Goal: Download file/media

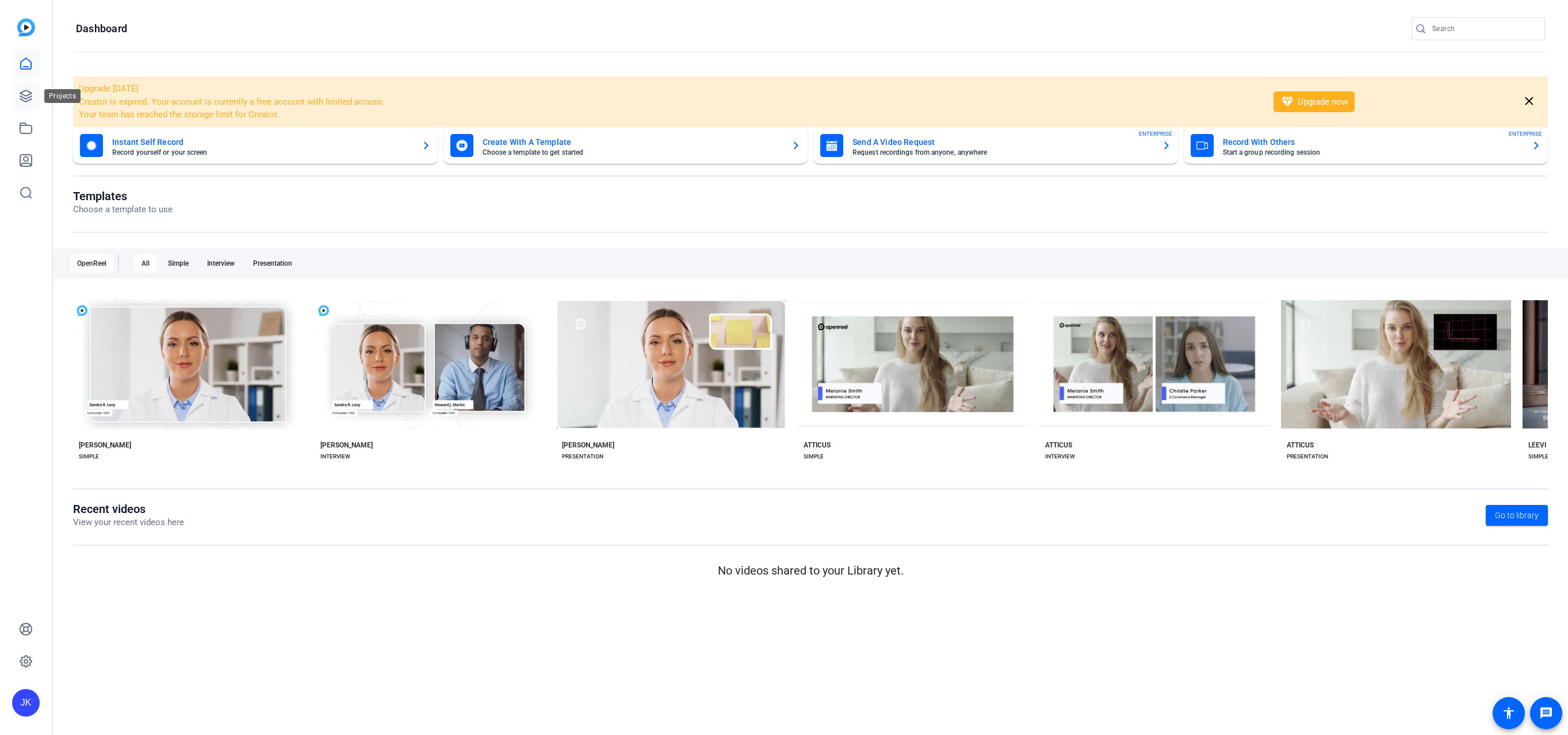
click at [22, 92] on icon at bounding box center [26, 96] width 12 height 12
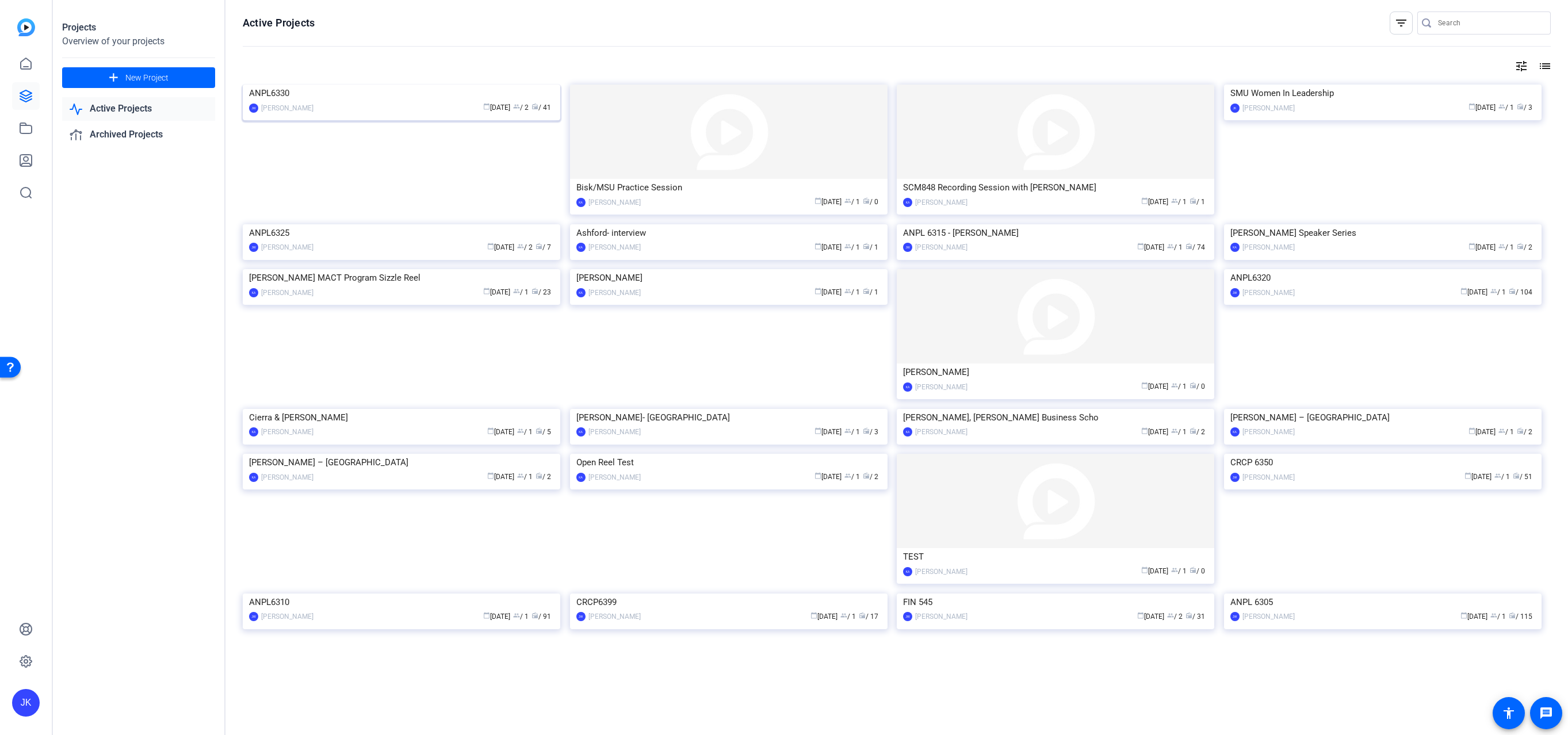
click at [399, 84] on img at bounding box center [401, 84] width 317 height 0
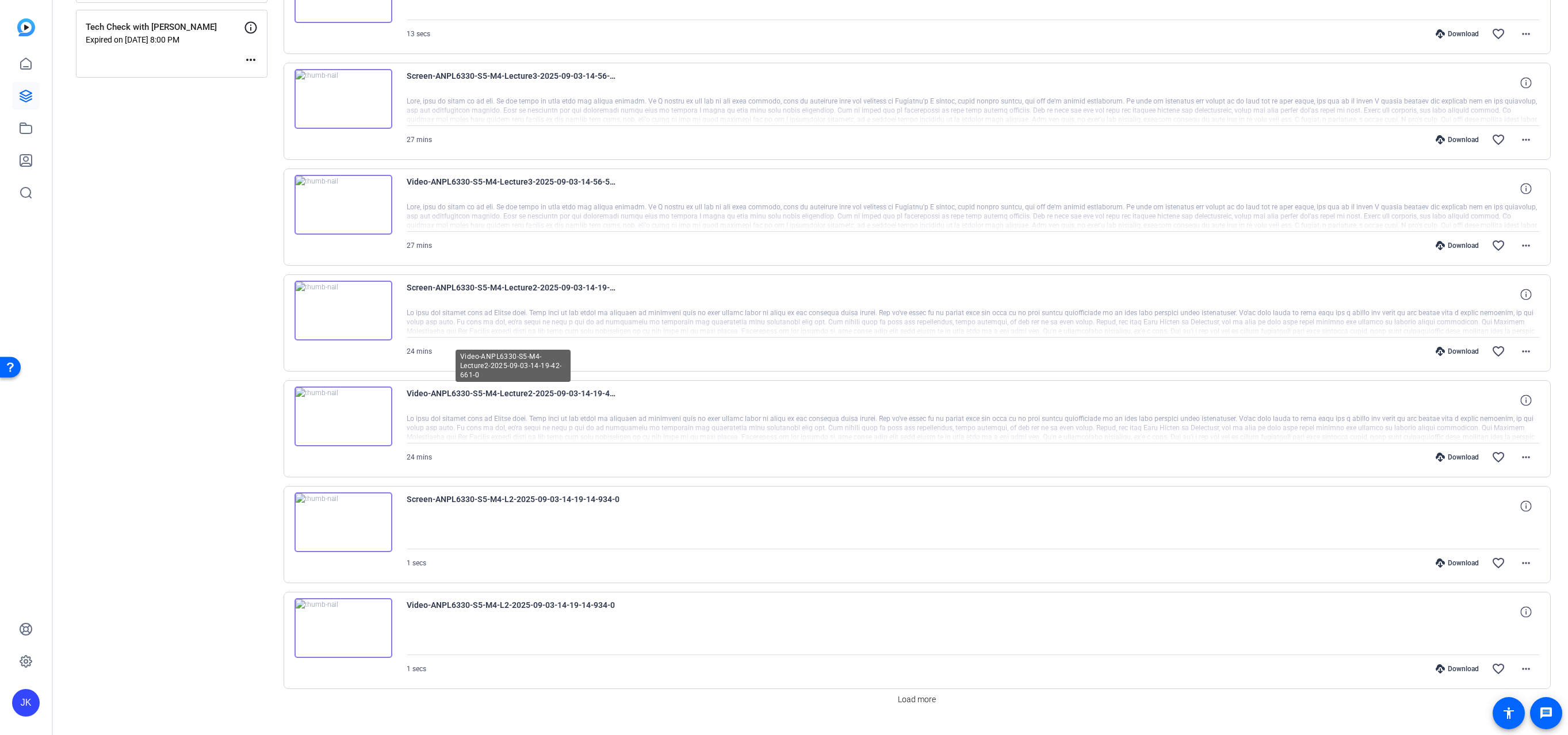
scroll to position [639, 0]
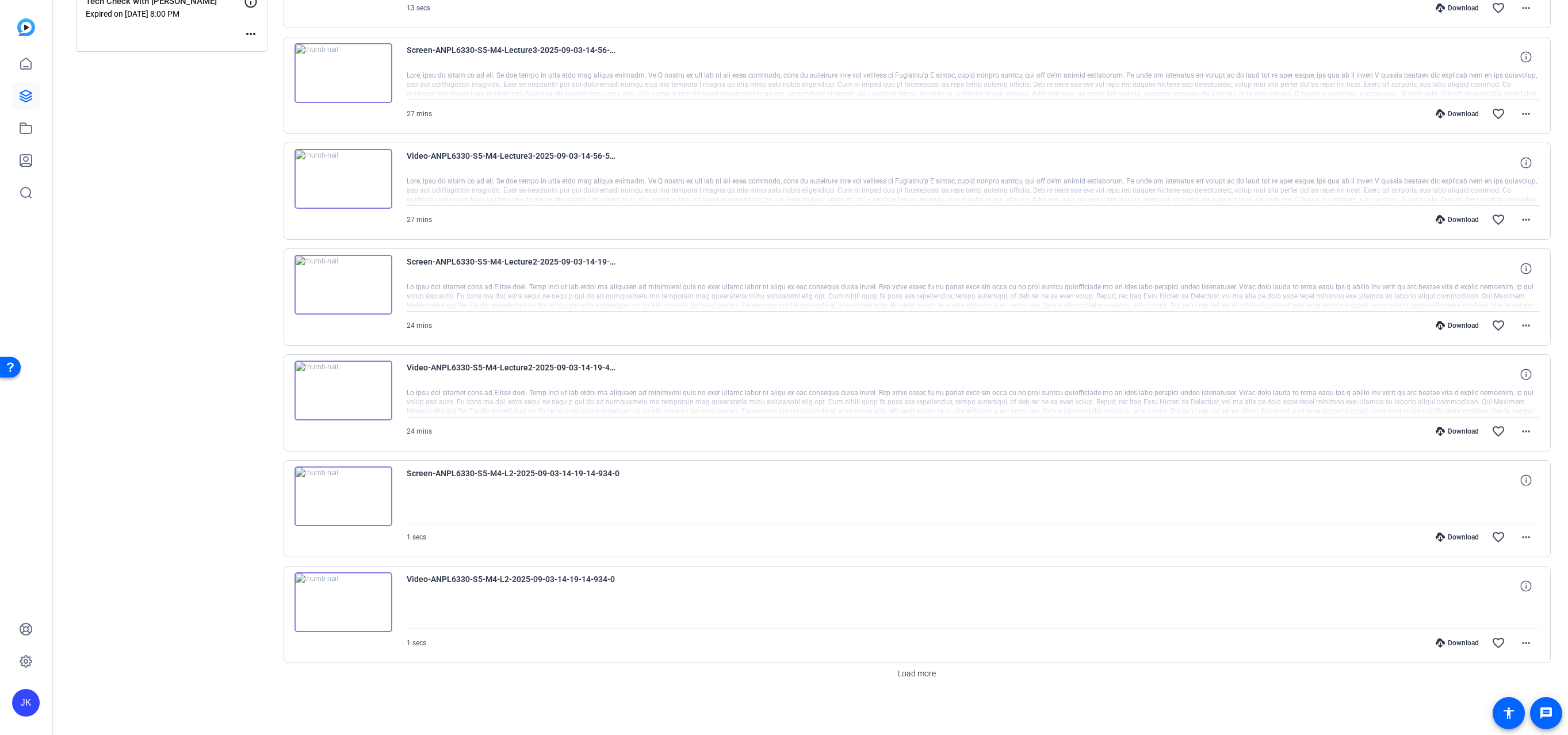
click at [531, 684] on div "radio_button_unchecked Bulk select All Sessions more_horiz ANPL6330-S6-Intervie…" at bounding box center [917, 147] width 1268 height 1145
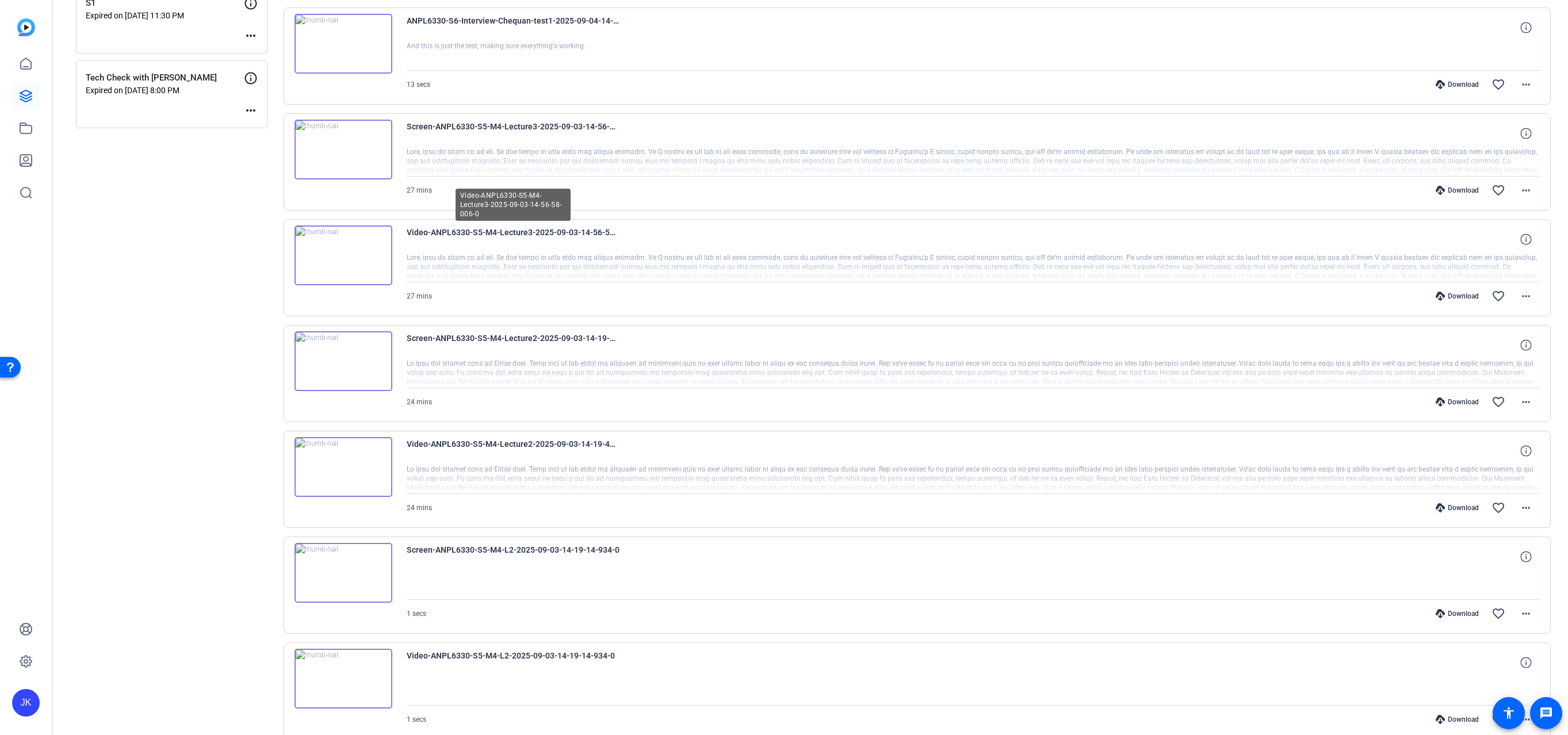
scroll to position [524, 0]
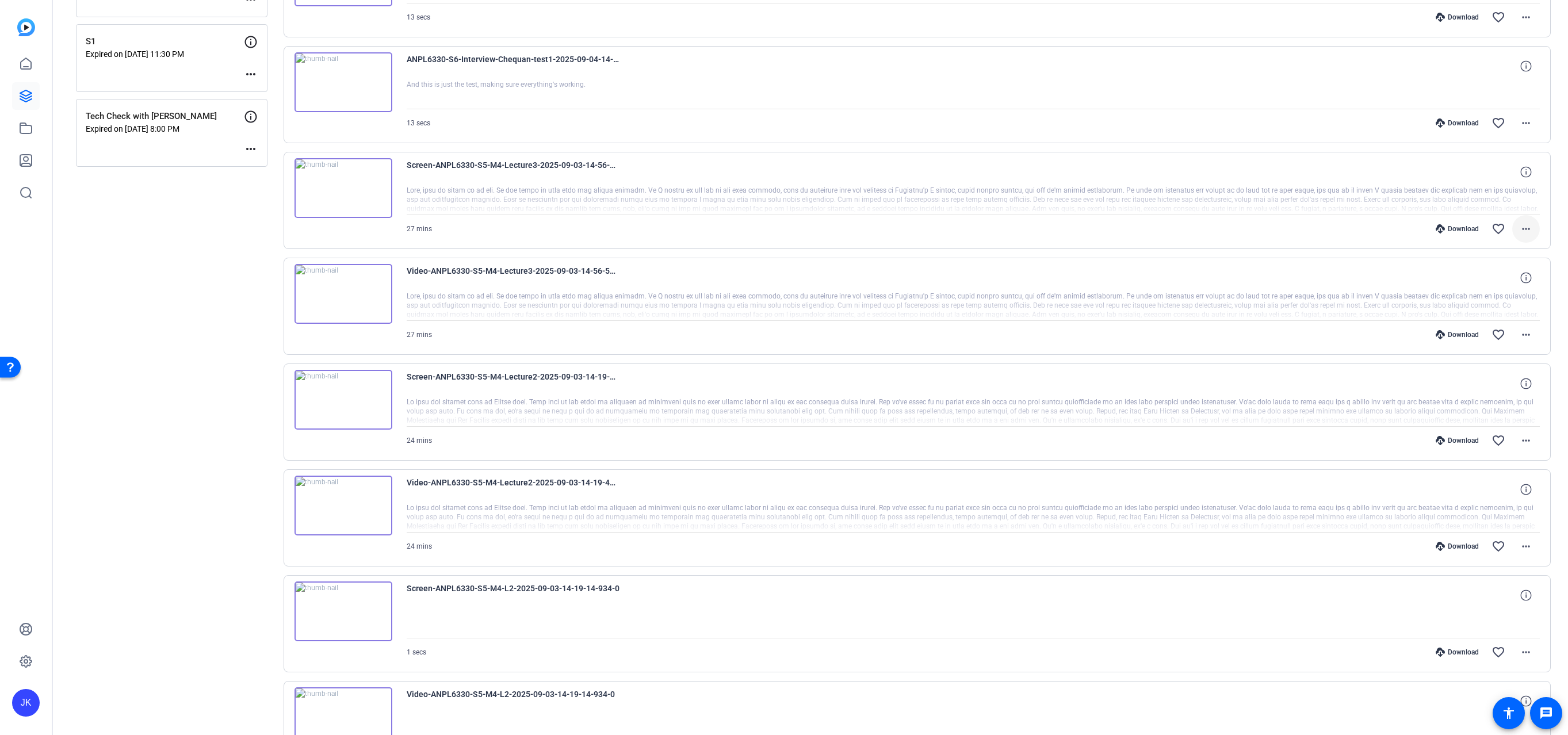
click at [1519, 230] on mat-icon "more_horiz" at bounding box center [1526, 229] width 14 height 14
click at [1499, 281] on span "Download MP4" at bounding box center [1491, 282] width 69 height 14
click at [1519, 230] on mat-icon "more_horiz" at bounding box center [1526, 229] width 14 height 14
click at [1503, 279] on span "Download MP4" at bounding box center [1491, 282] width 69 height 14
click at [342, 291] on img at bounding box center [343, 294] width 98 height 60
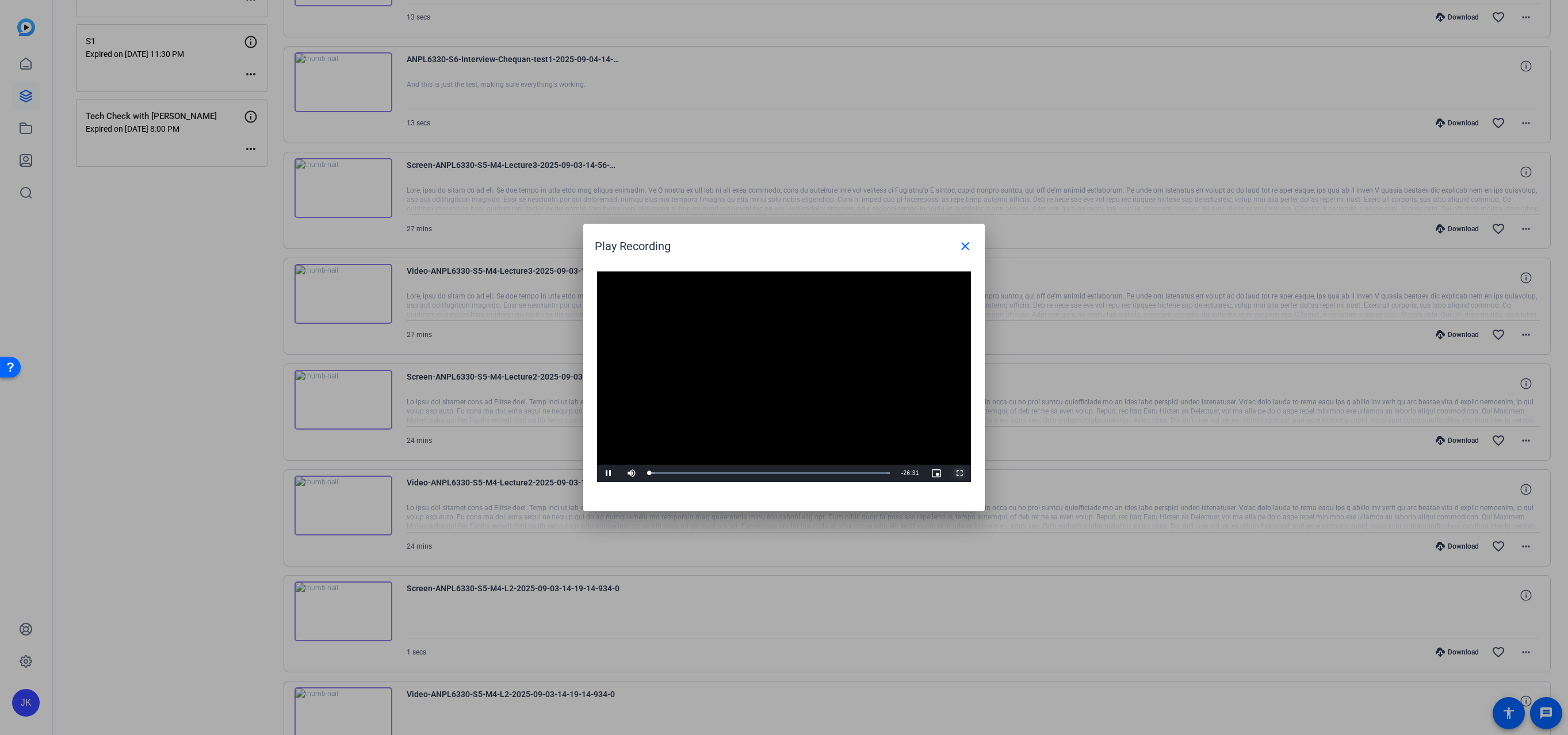
click at [961, 473] on span "Video Player" at bounding box center [959, 473] width 23 height 0
click at [962, 244] on mat-icon "close" at bounding box center [965, 246] width 14 height 14
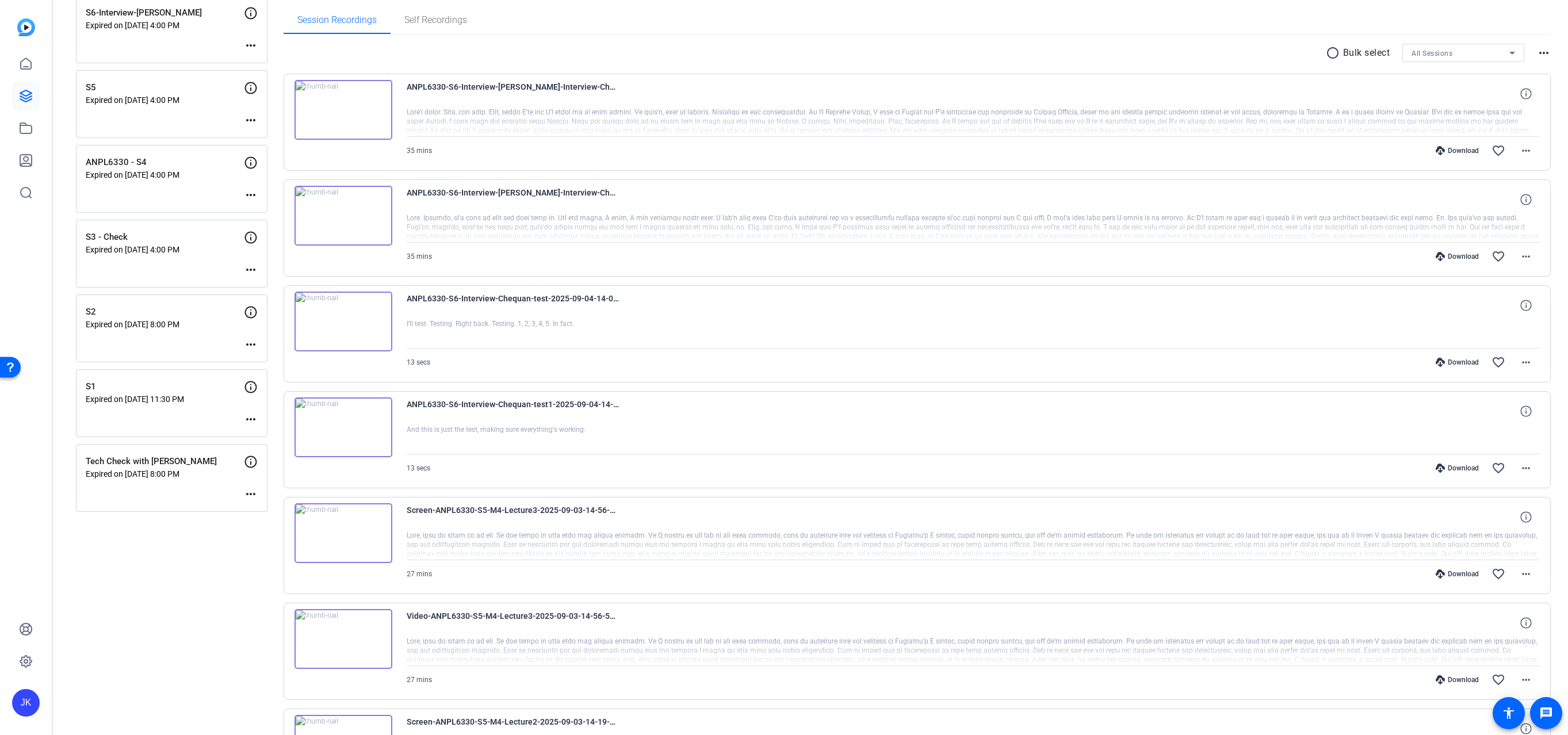
scroll to position [103, 0]
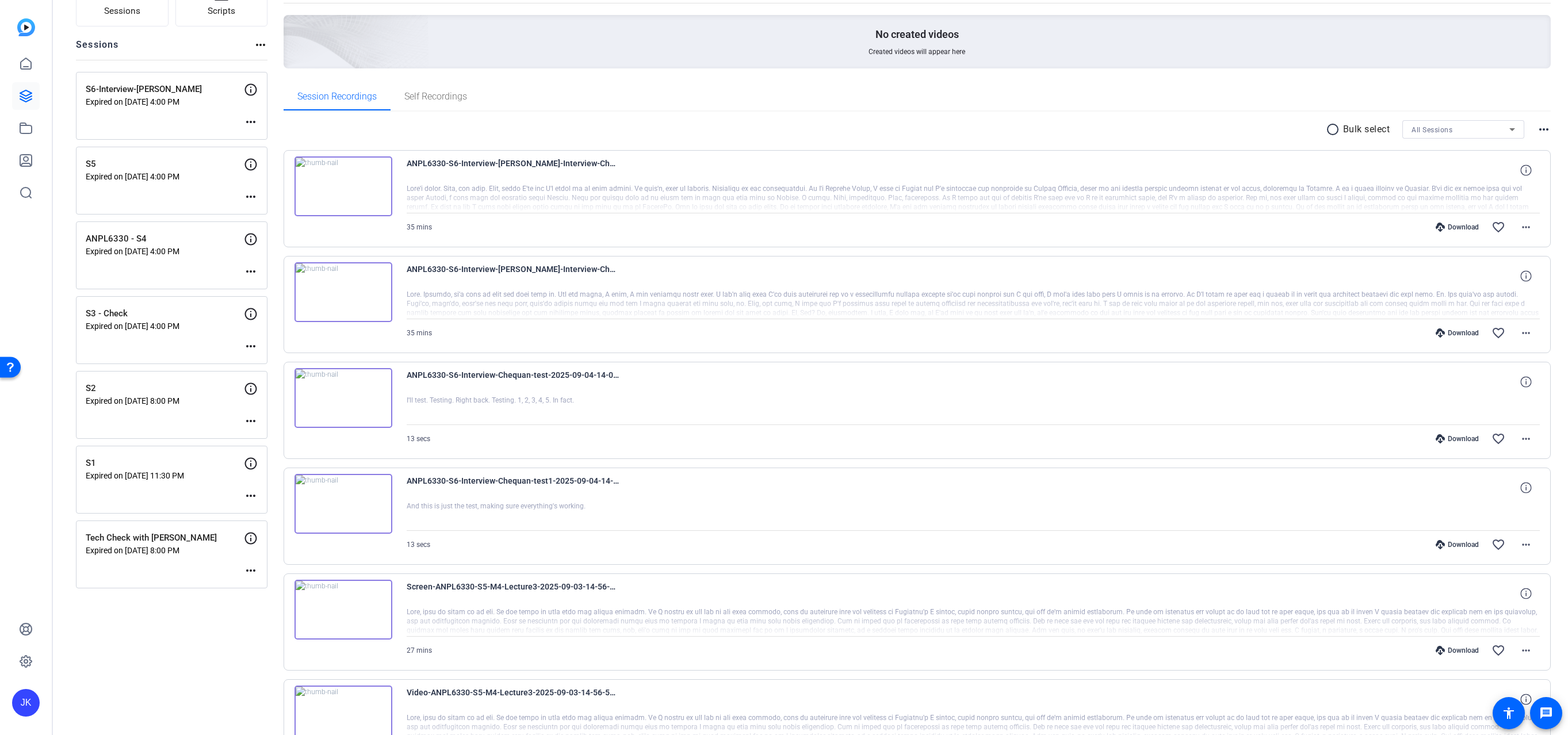
click at [319, 291] on img at bounding box center [343, 292] width 98 height 60
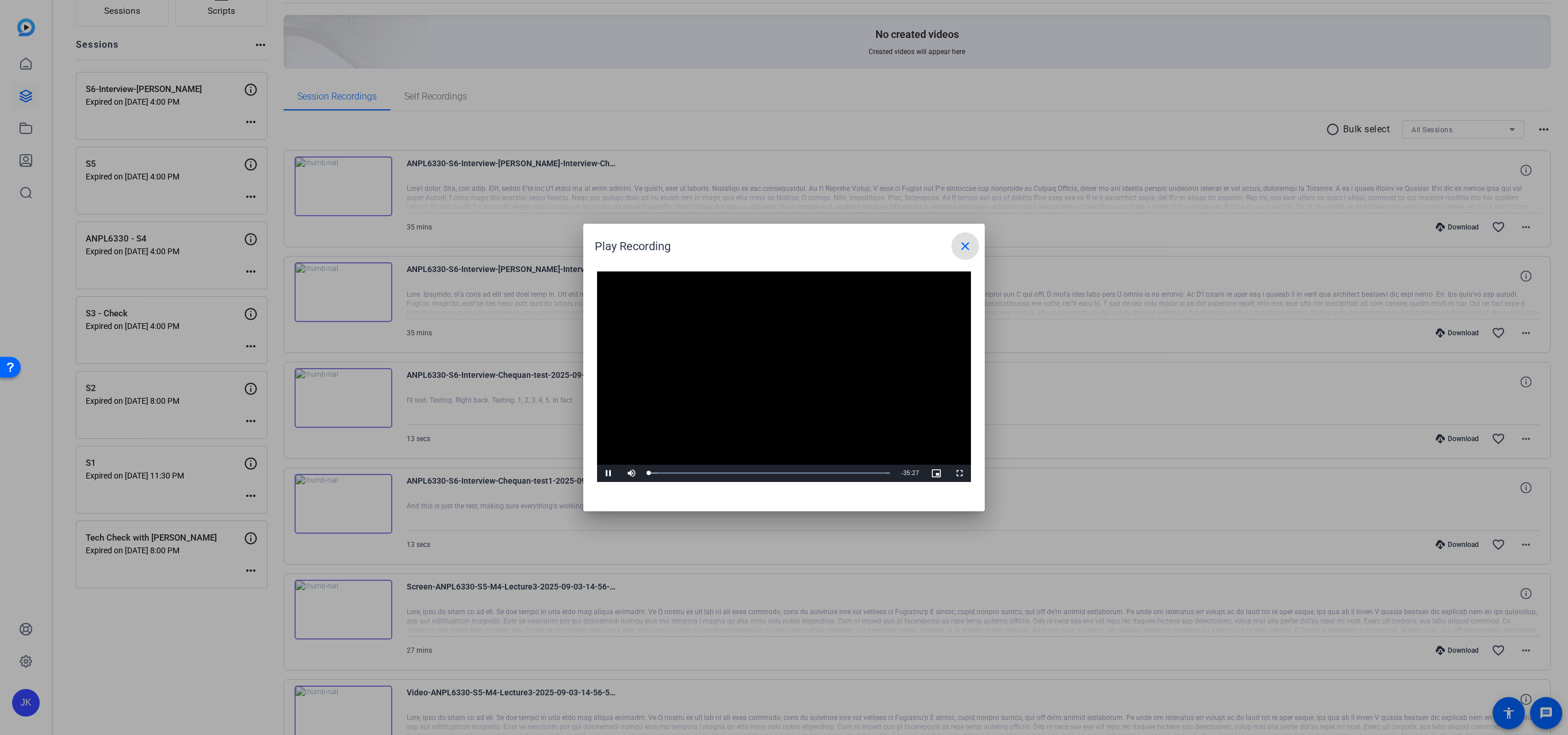
click at [969, 246] on mat-icon "close" at bounding box center [965, 246] width 14 height 14
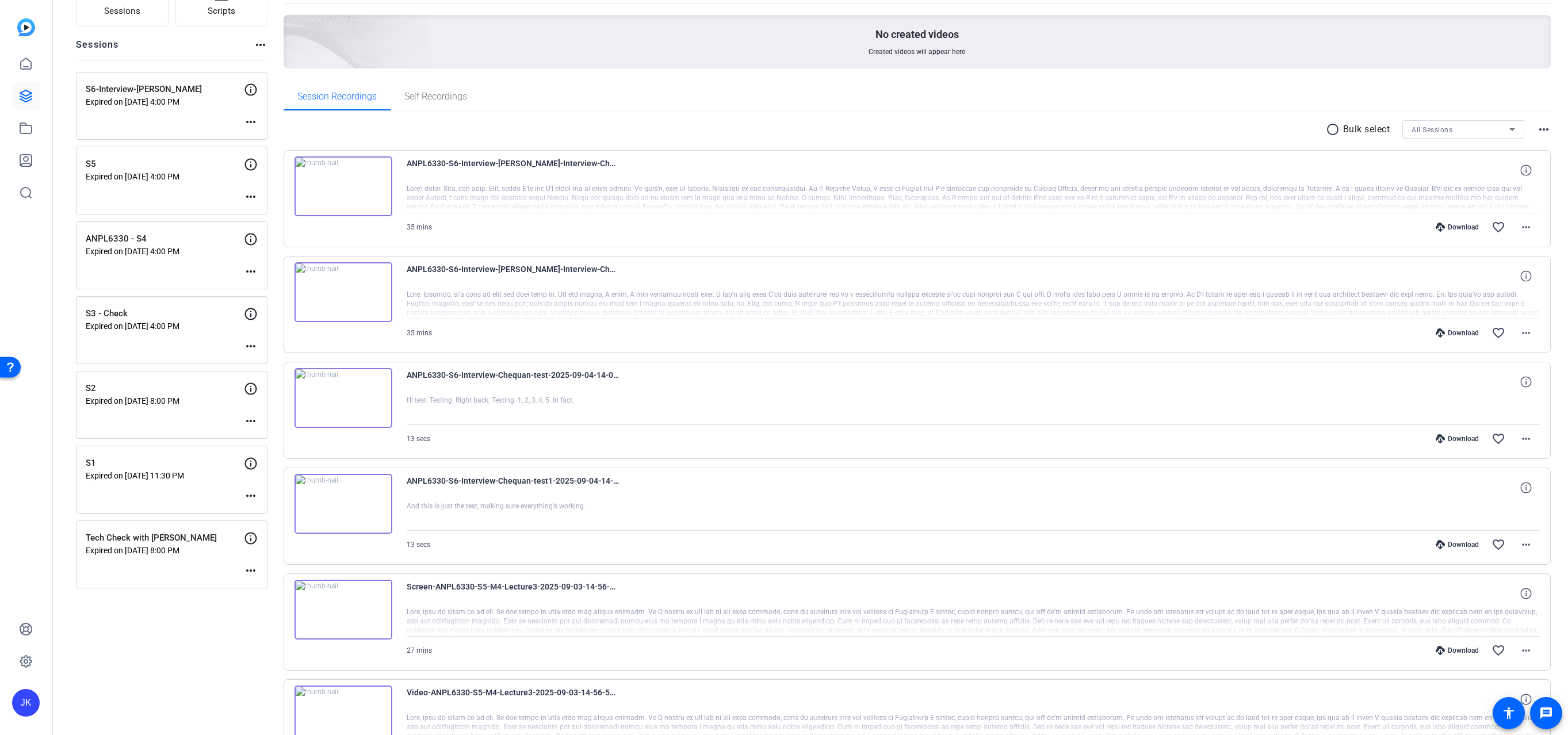
click at [358, 714] on img at bounding box center [343, 715] width 98 height 60
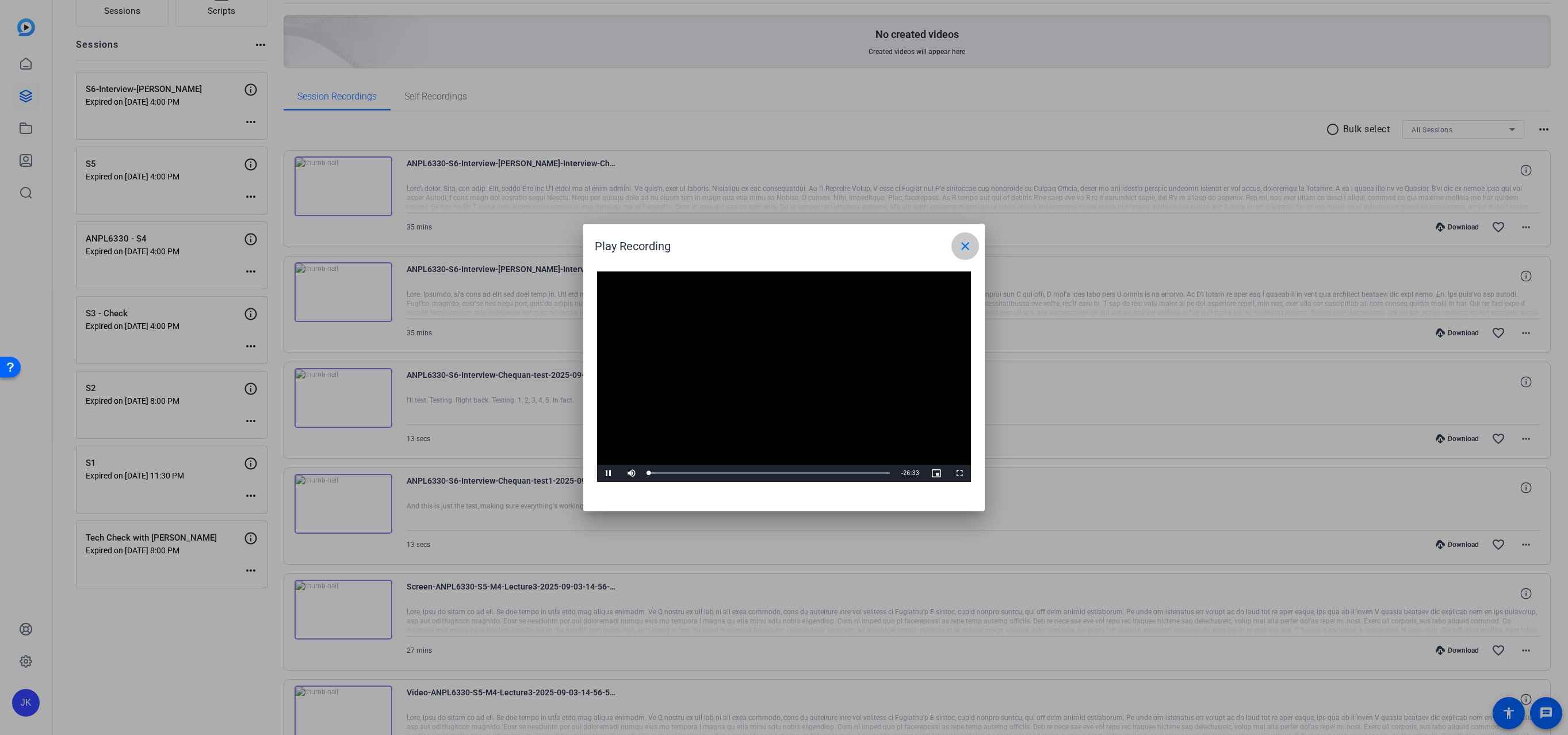
click at [963, 244] on mat-icon "close" at bounding box center [965, 246] width 14 height 14
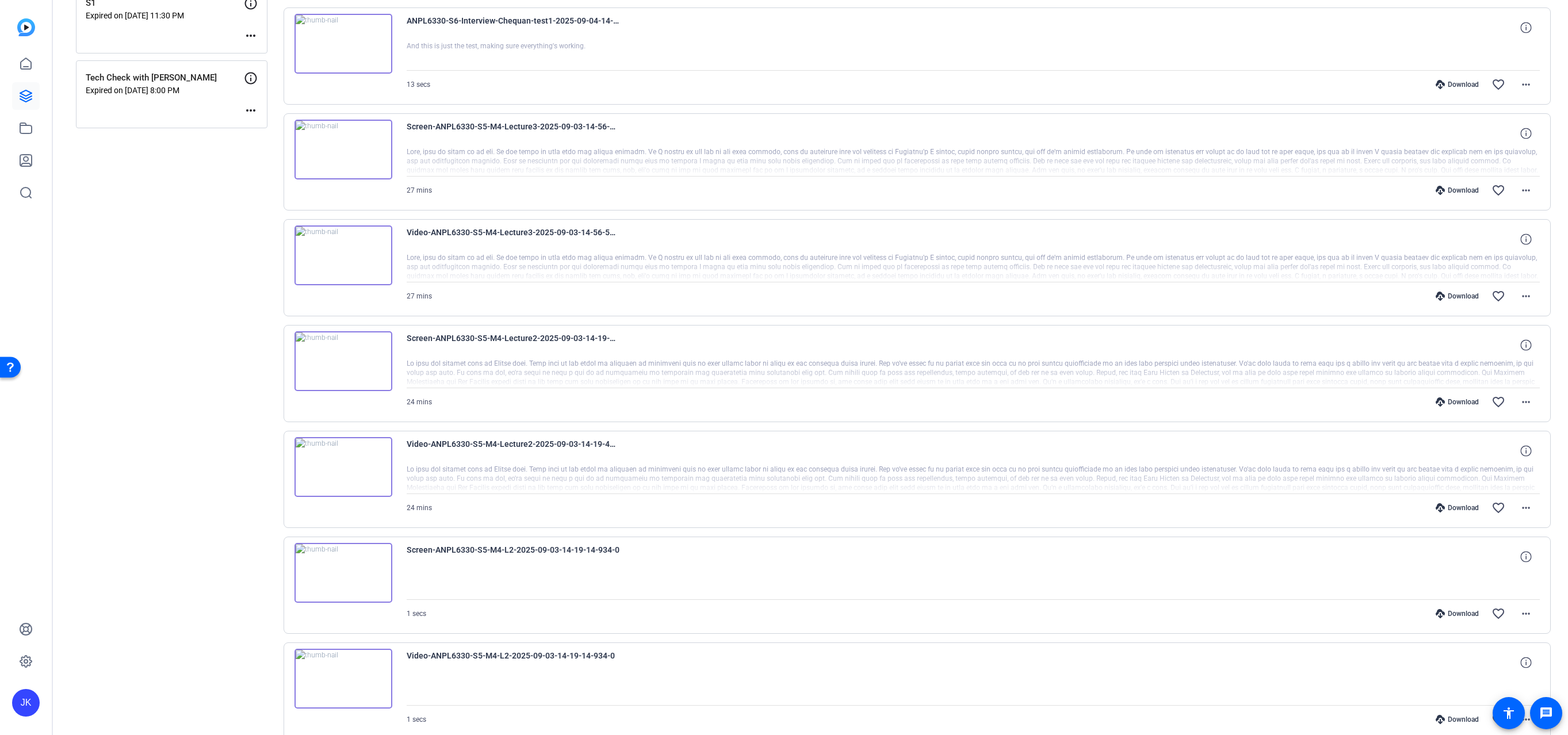
scroll to position [601, 0]
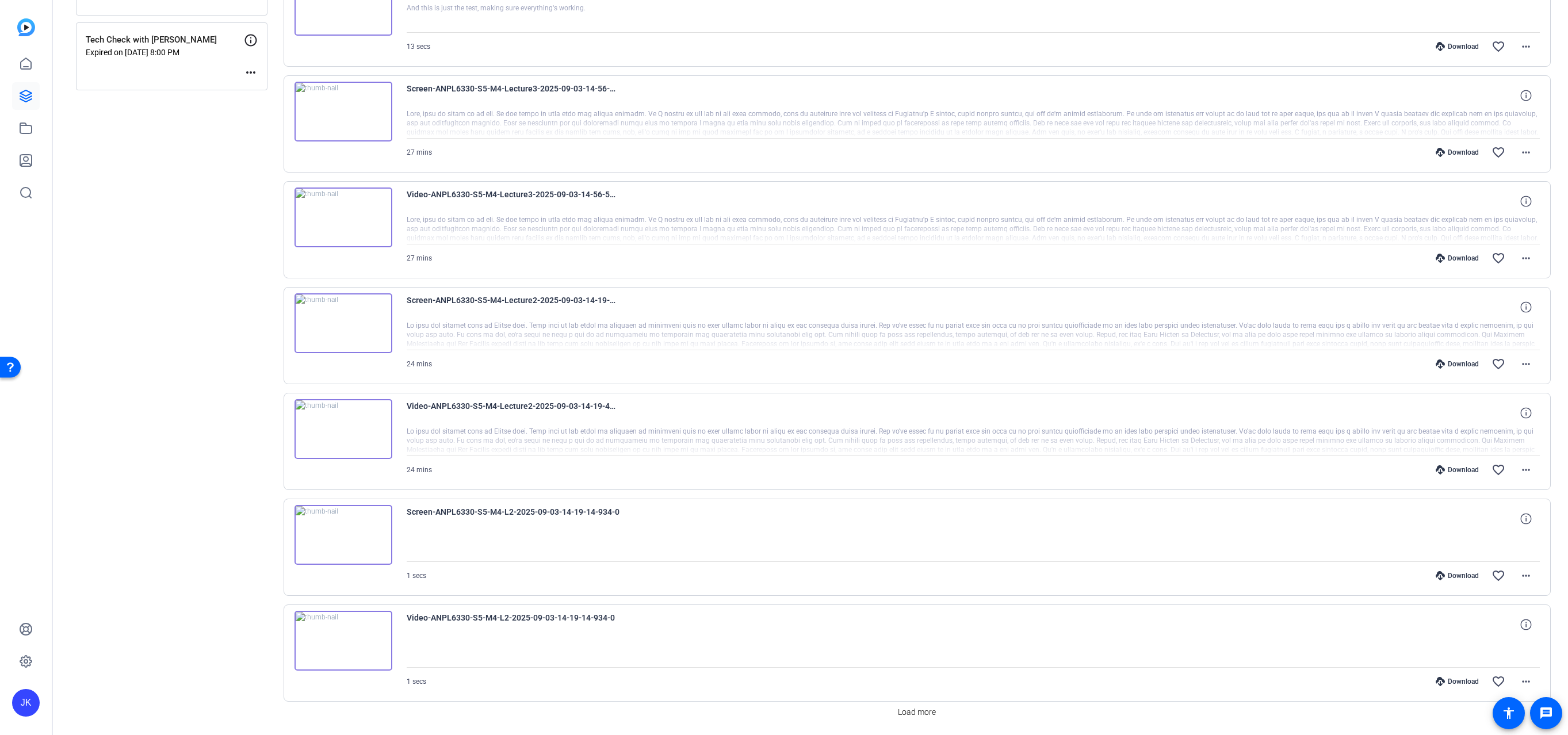
click at [197, 459] on div "Sessions Scripts Sessions more_horiz S6-Interview-Chequan Expired on [DATE] 4:0…" at bounding box center [172, 120] width 192 height 1276
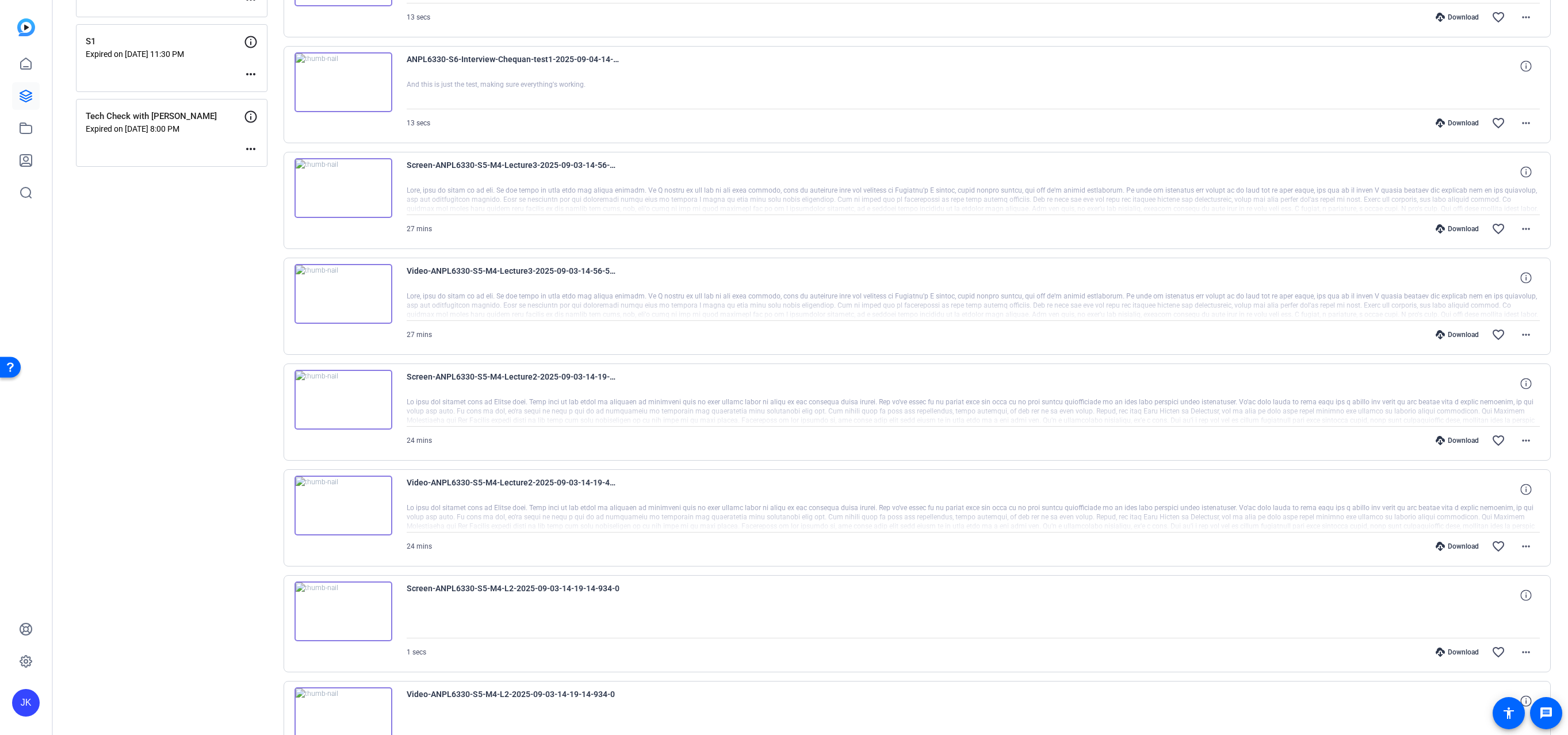
click at [513, 335] on div "27 mins Download favorite_border more_horiz" at bounding box center [974, 334] width 1134 height 28
click at [1520, 334] on mat-icon "more_horiz" at bounding box center [1526, 335] width 14 height 14
click at [1484, 388] on span "Download MP4" at bounding box center [1491, 387] width 69 height 14
click at [141, 404] on div "Sessions Scripts Sessions more_horiz S6-Interview-Chequan Expired on [DATE] 4:0…" at bounding box center [172, 197] width 192 height 1276
click at [1520, 279] on icon at bounding box center [1526, 277] width 11 height 11
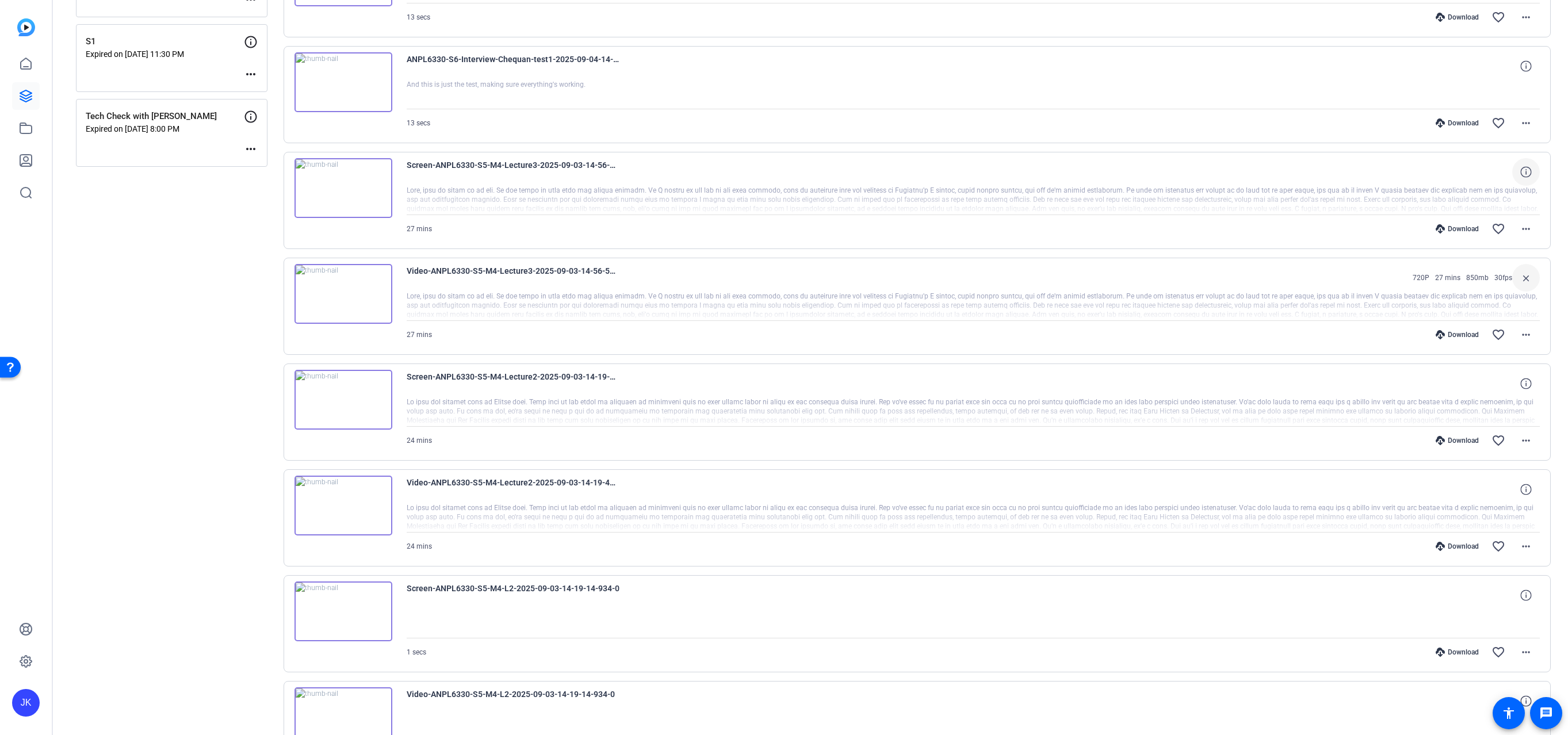
click at [1520, 173] on icon at bounding box center [1526, 172] width 11 height 11
